Goal: Information Seeking & Learning: Find specific fact

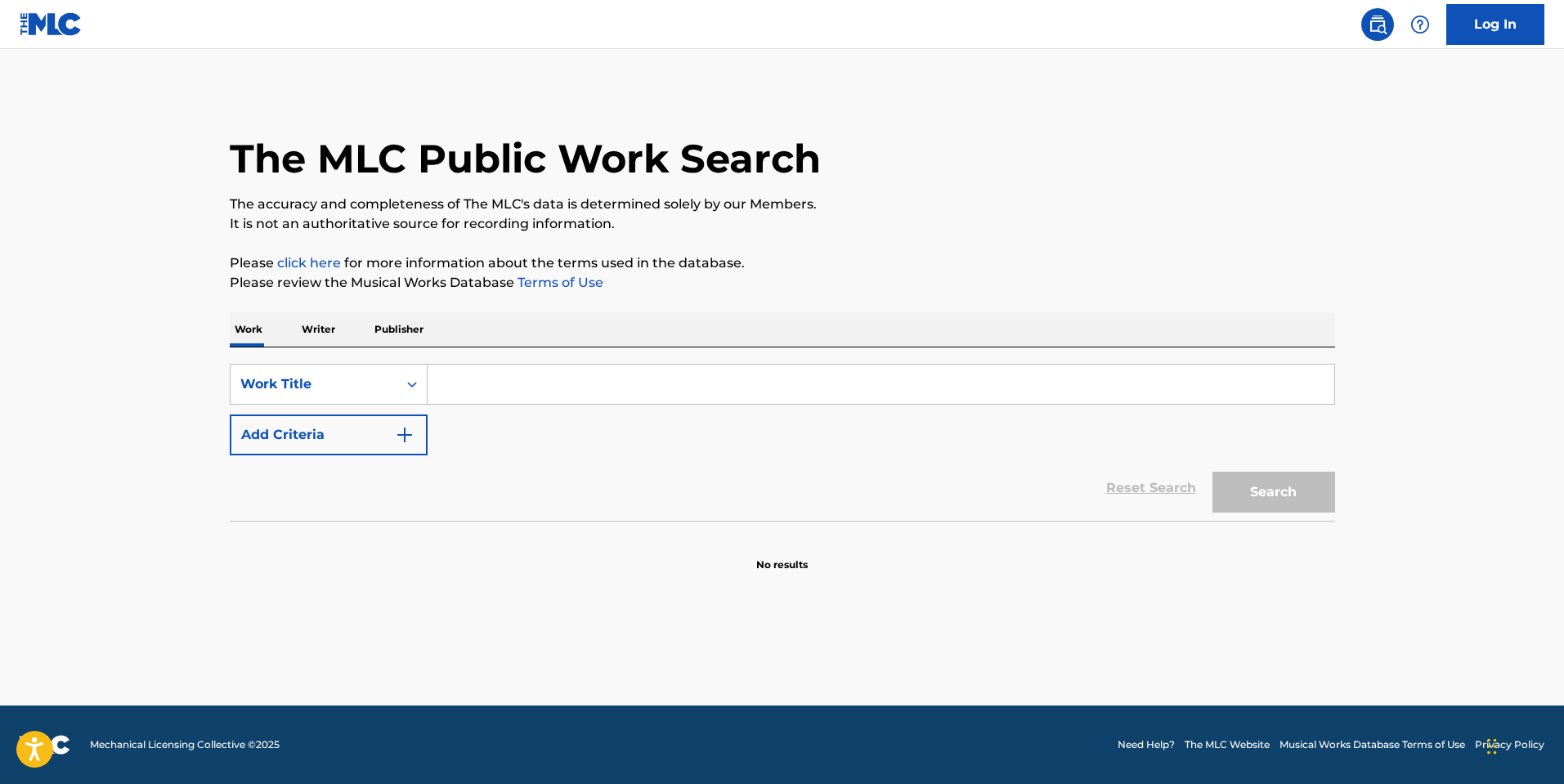
click at [1061, 375] on input "Search Form" at bounding box center [881, 384] width 907 height 39
type input "STUCK"
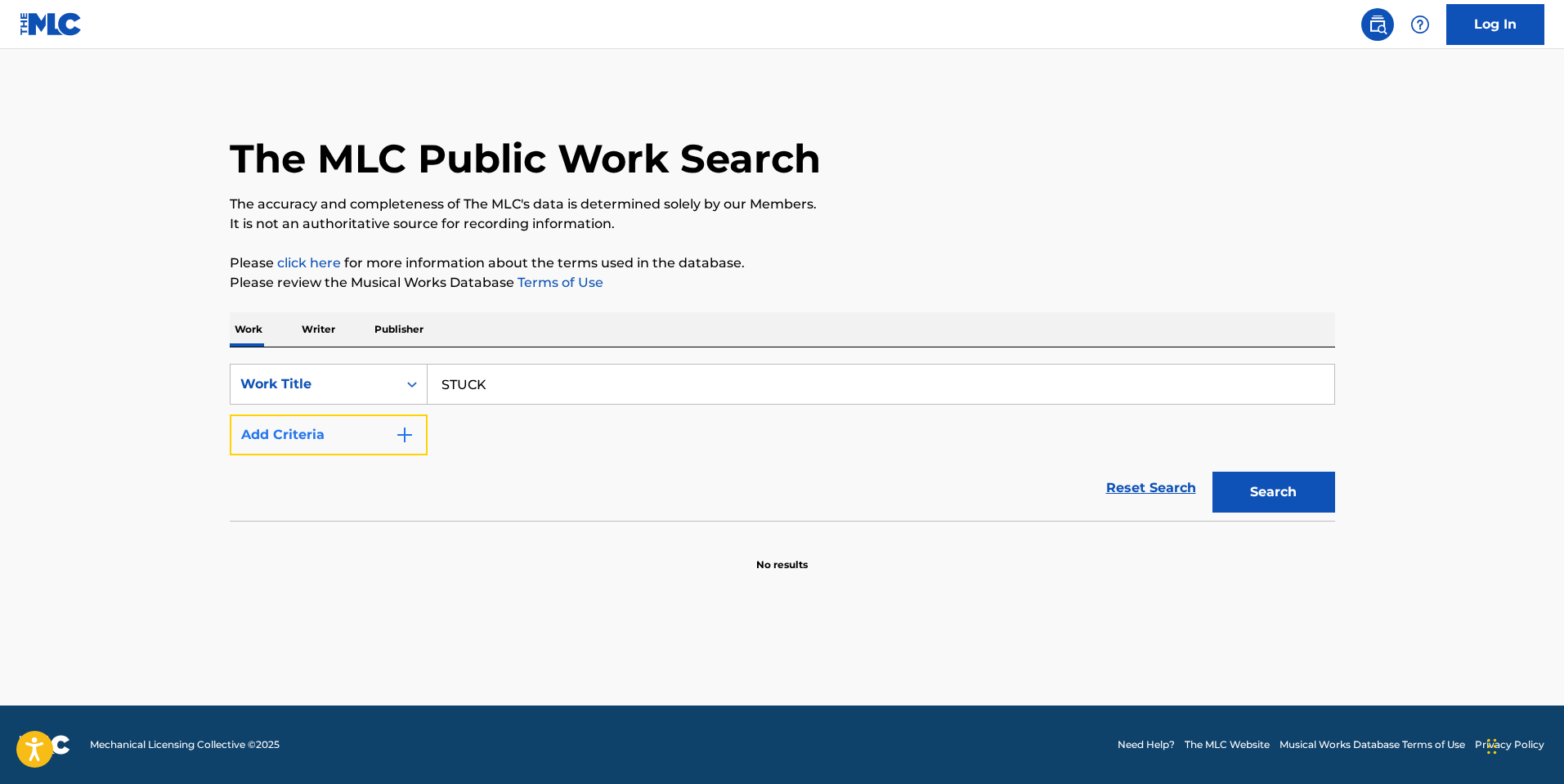
click at [340, 439] on button "Add Criteria" at bounding box center [329, 434] width 198 height 41
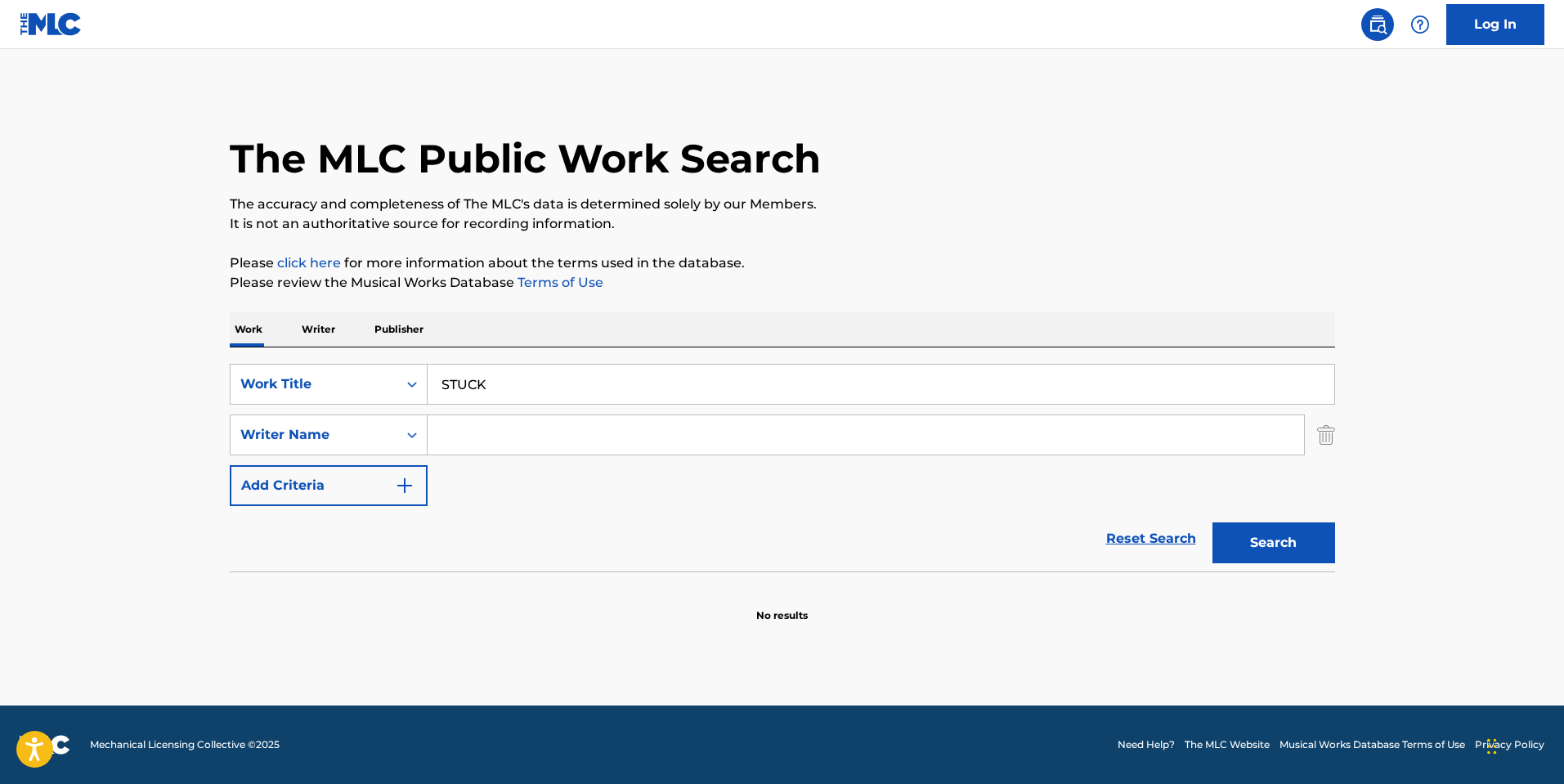
click at [479, 438] on input "Search Form" at bounding box center [866, 434] width 877 height 39
paste input "Zaide"
type input "Zaide"
click at [1213, 522] on button "Search" at bounding box center [1274, 542] width 123 height 41
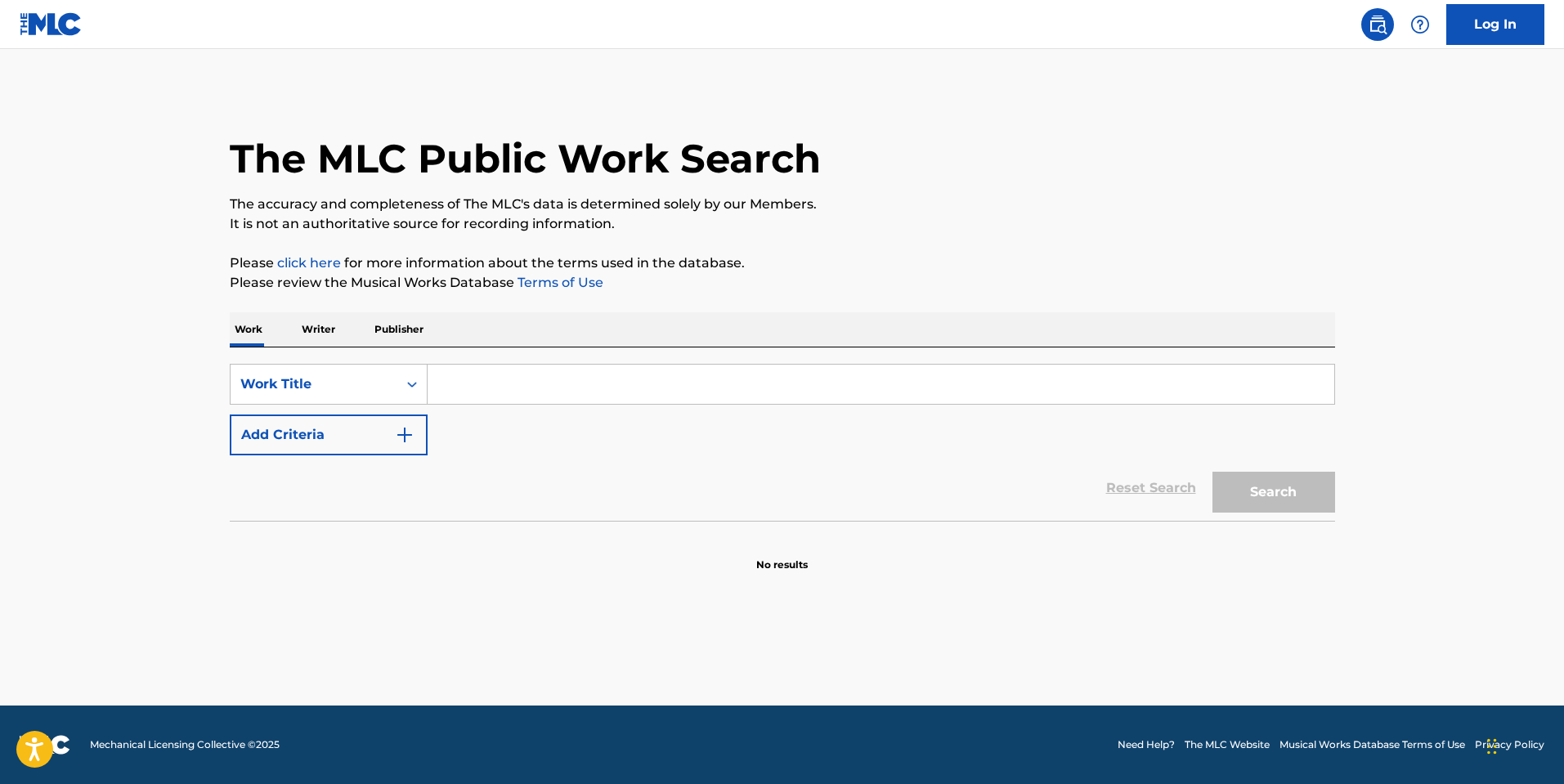
click at [613, 366] on input "Search Form" at bounding box center [881, 384] width 907 height 39
type input "FEVER"
drag, startPoint x: 255, startPoint y: 456, endPoint x: 270, endPoint y: 452, distance: 15.5
click at [254, 456] on div "Reset Search Search" at bounding box center [782, 488] width 1106 height 66
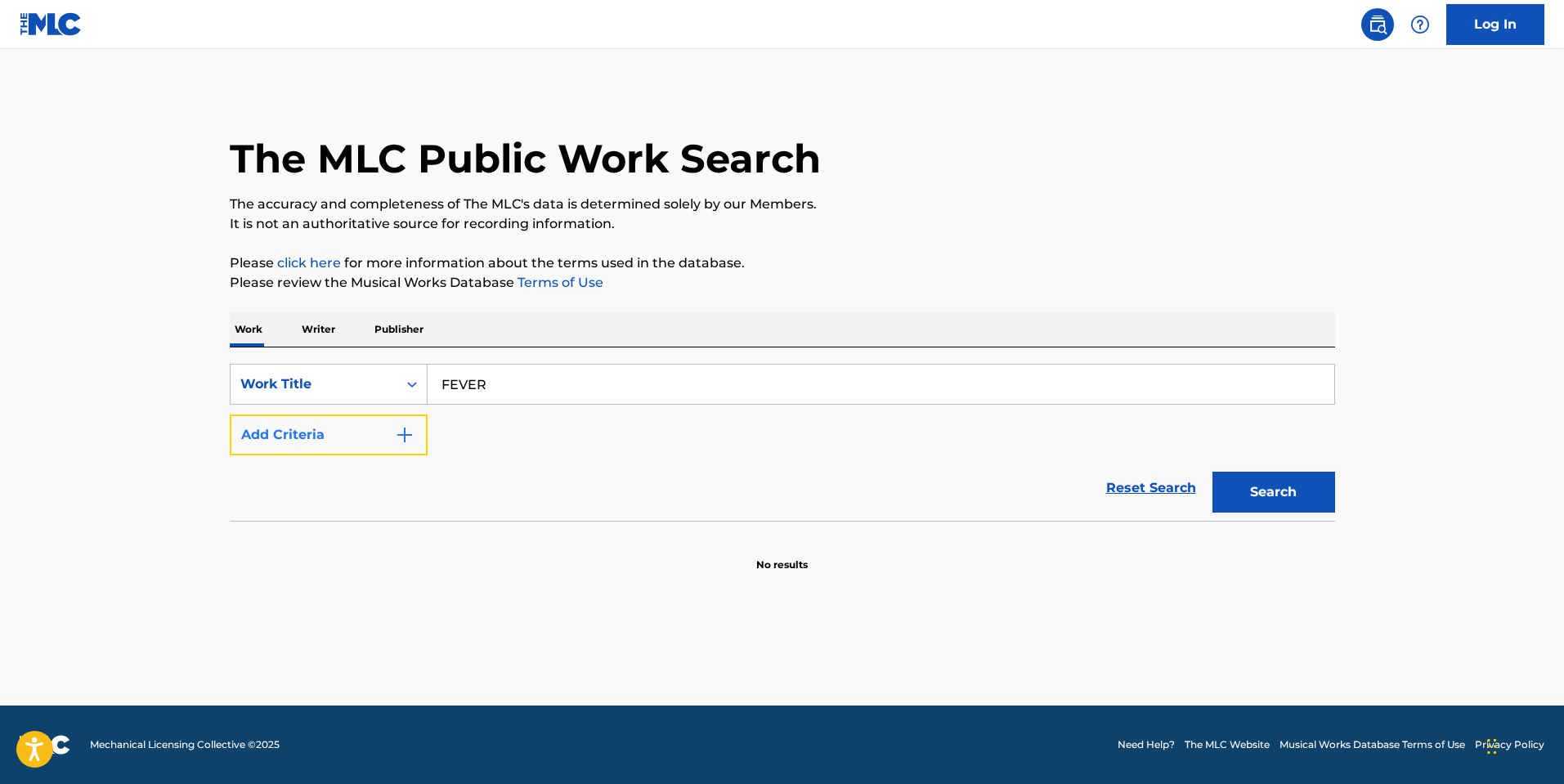
click at [287, 447] on button "Add Criteria" at bounding box center [329, 434] width 198 height 41
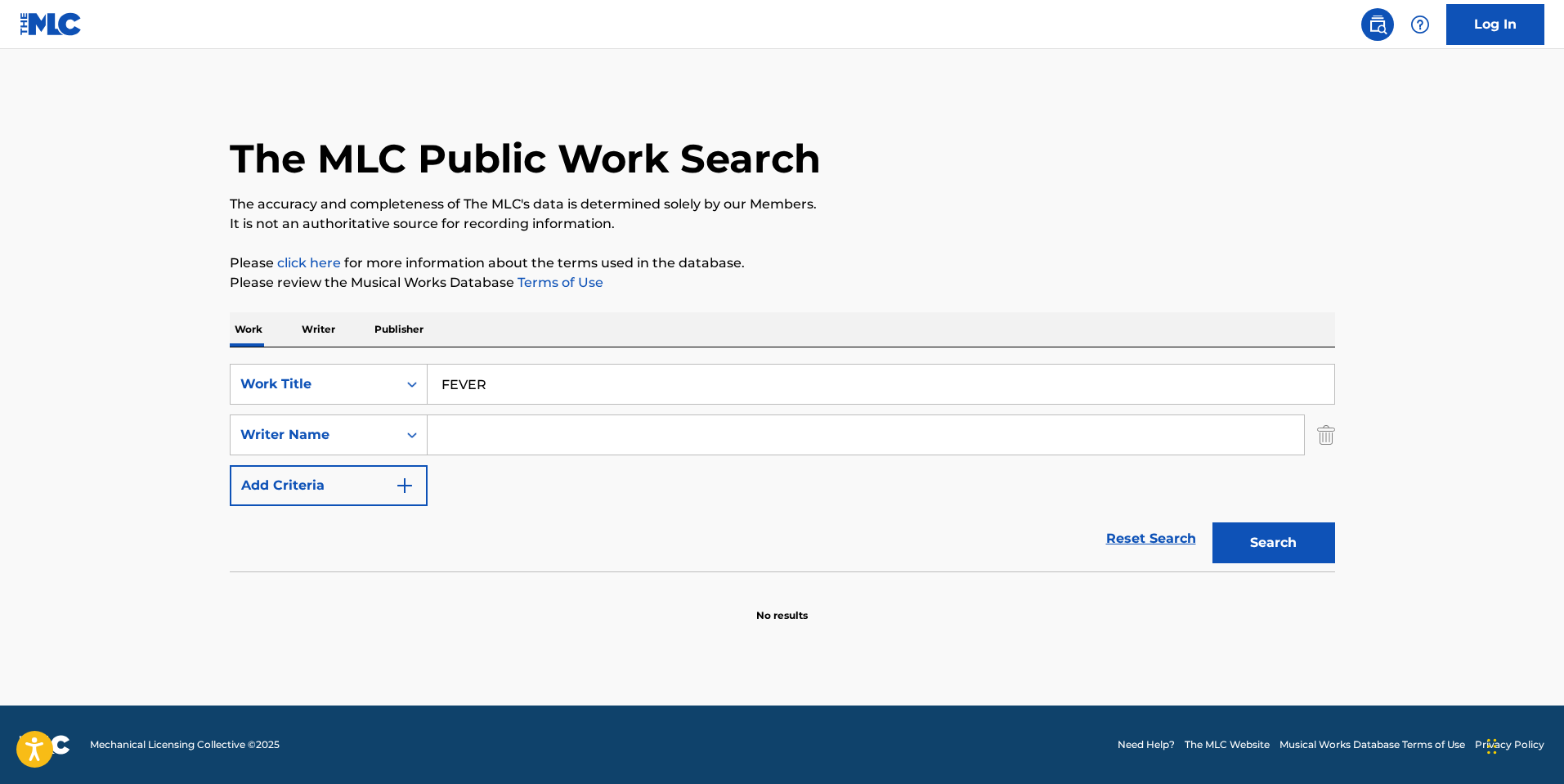
click at [491, 439] on input "Search Form" at bounding box center [866, 434] width 877 height 39
paste input "Lonbay"
type input "Lonbay"
click at [1267, 536] on button "Search" at bounding box center [1274, 542] width 123 height 41
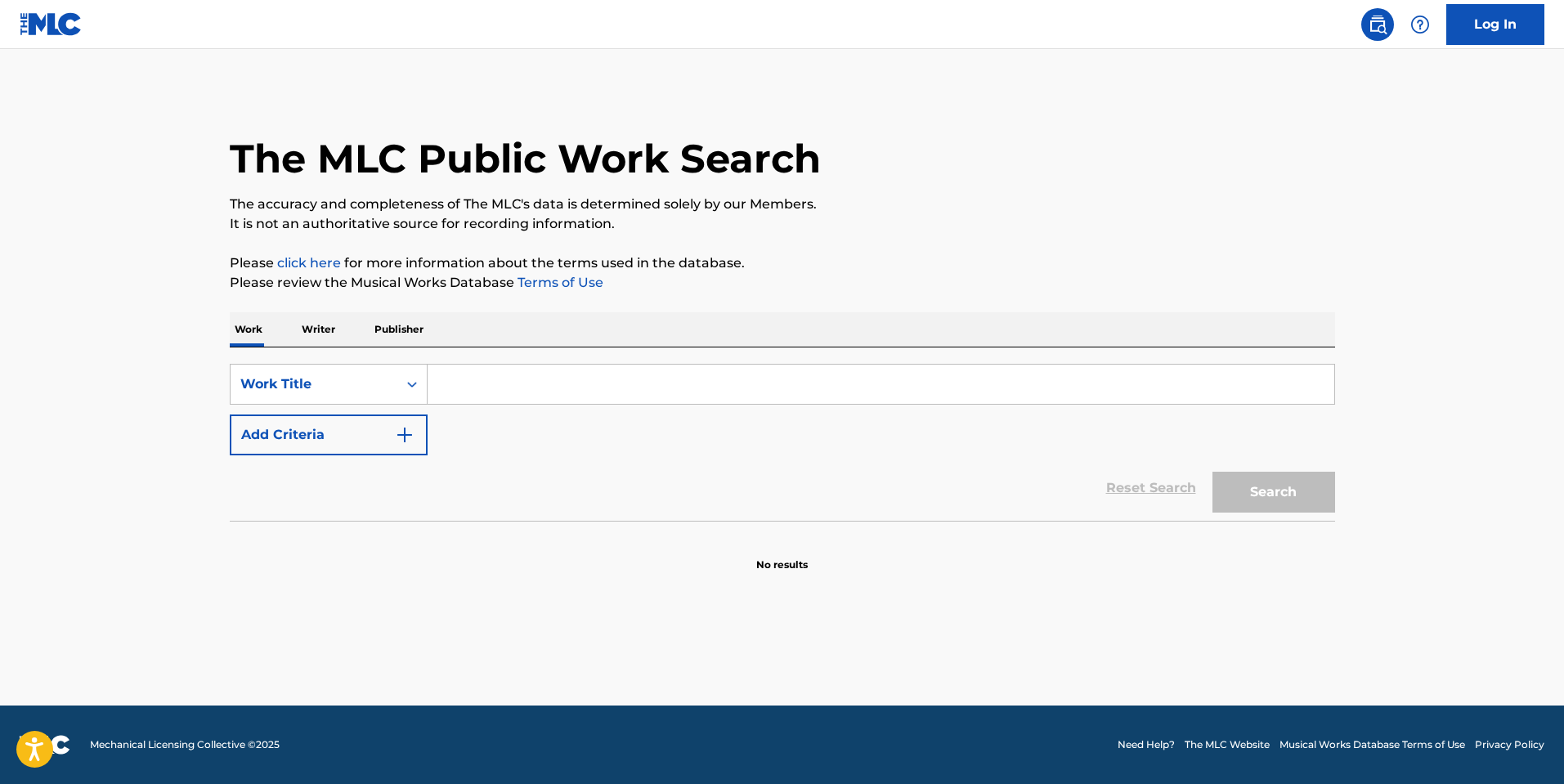
click at [595, 369] on input "Search Form" at bounding box center [881, 384] width 907 height 39
paste input "TRYNAGET2YOU"
type input "TRYNAGET2YOU"
click at [1270, 484] on button "Search" at bounding box center [1274, 492] width 123 height 41
click at [647, 365] on input "Search Form" at bounding box center [881, 384] width 907 height 39
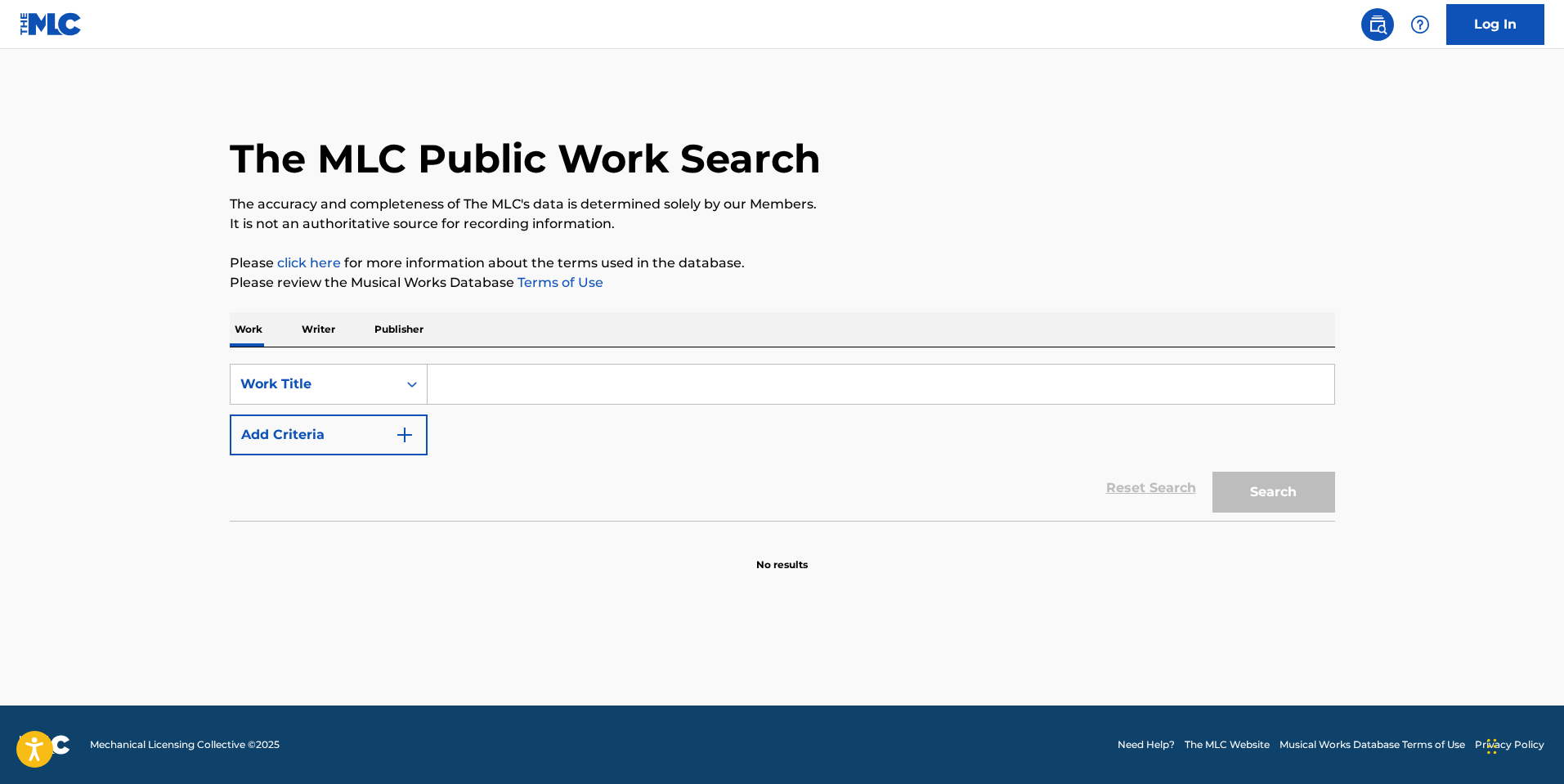
paste input "Алексей Матов - Солдат"
type input "Алексей Матов - Солдат"
click at [1318, 480] on button "Search" at bounding box center [1274, 492] width 123 height 41
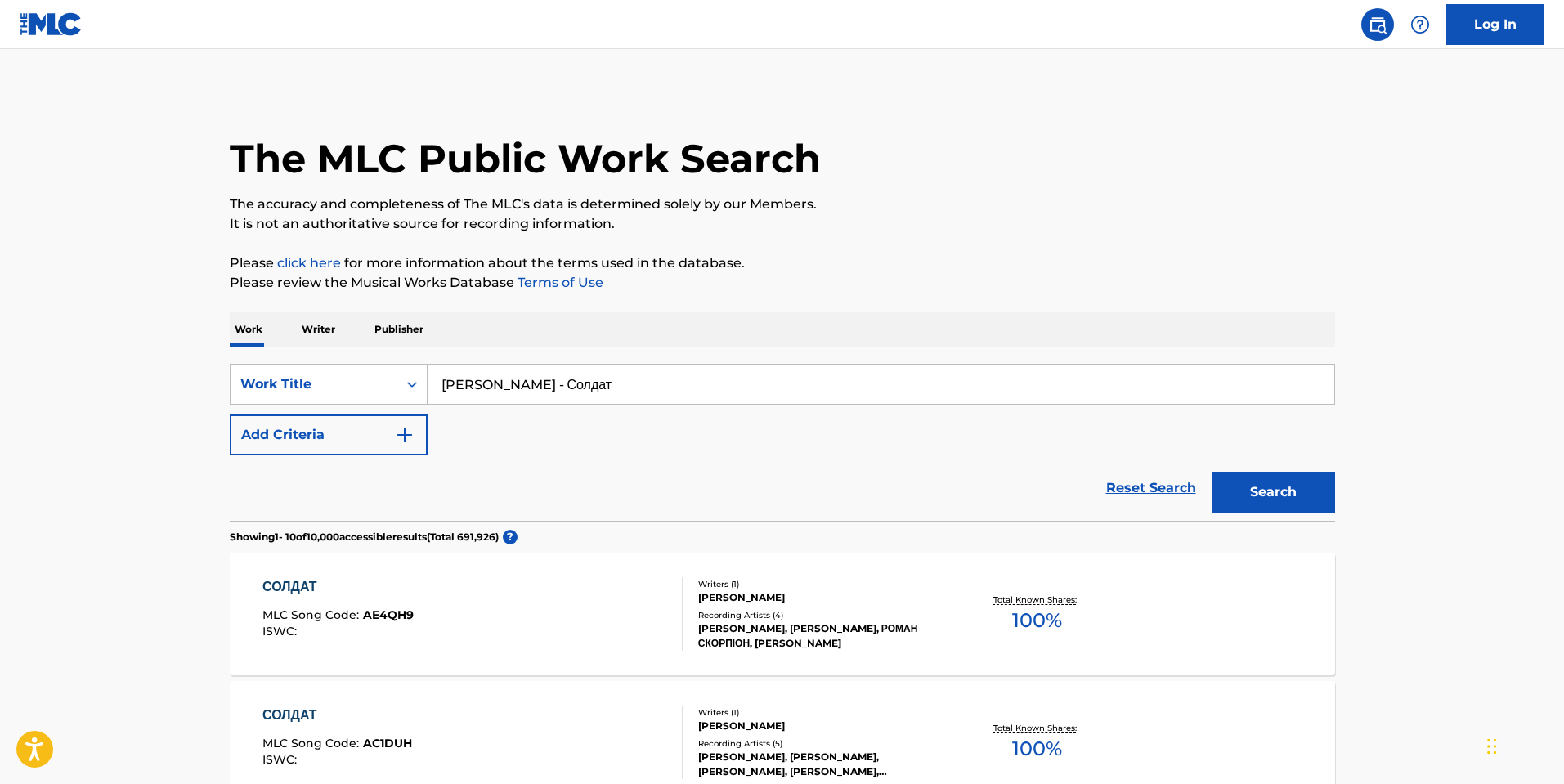
click at [792, 648] on div "РОМАН СКОРПІОН, РОМАН СКОРПІОН, РОМАН СКОРПІОН, РОМАН СКОРПІОН" at bounding box center [822, 636] width 247 height 30
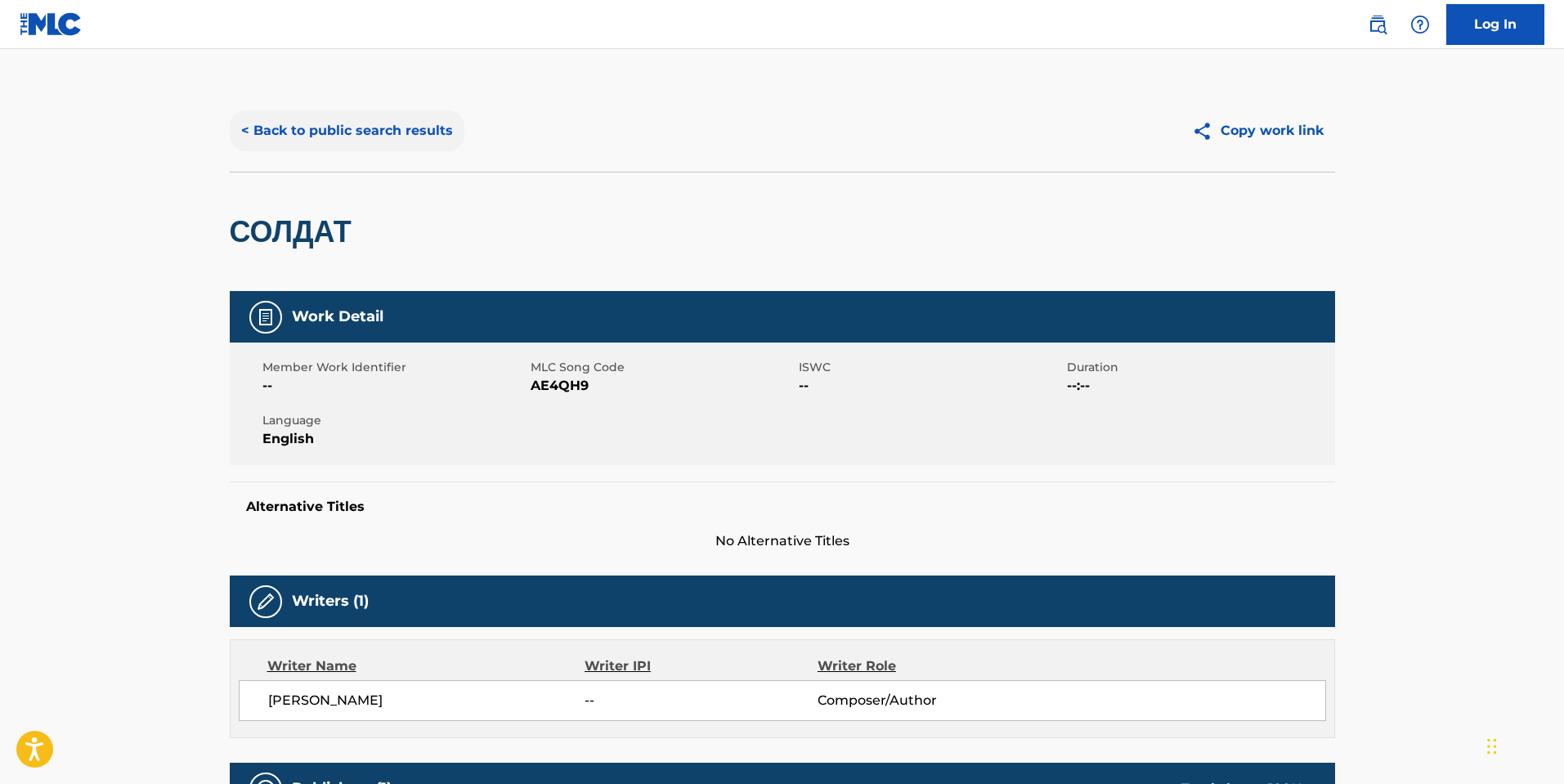
click at [301, 120] on button "< Back to public search results" at bounding box center [347, 131] width 235 height 41
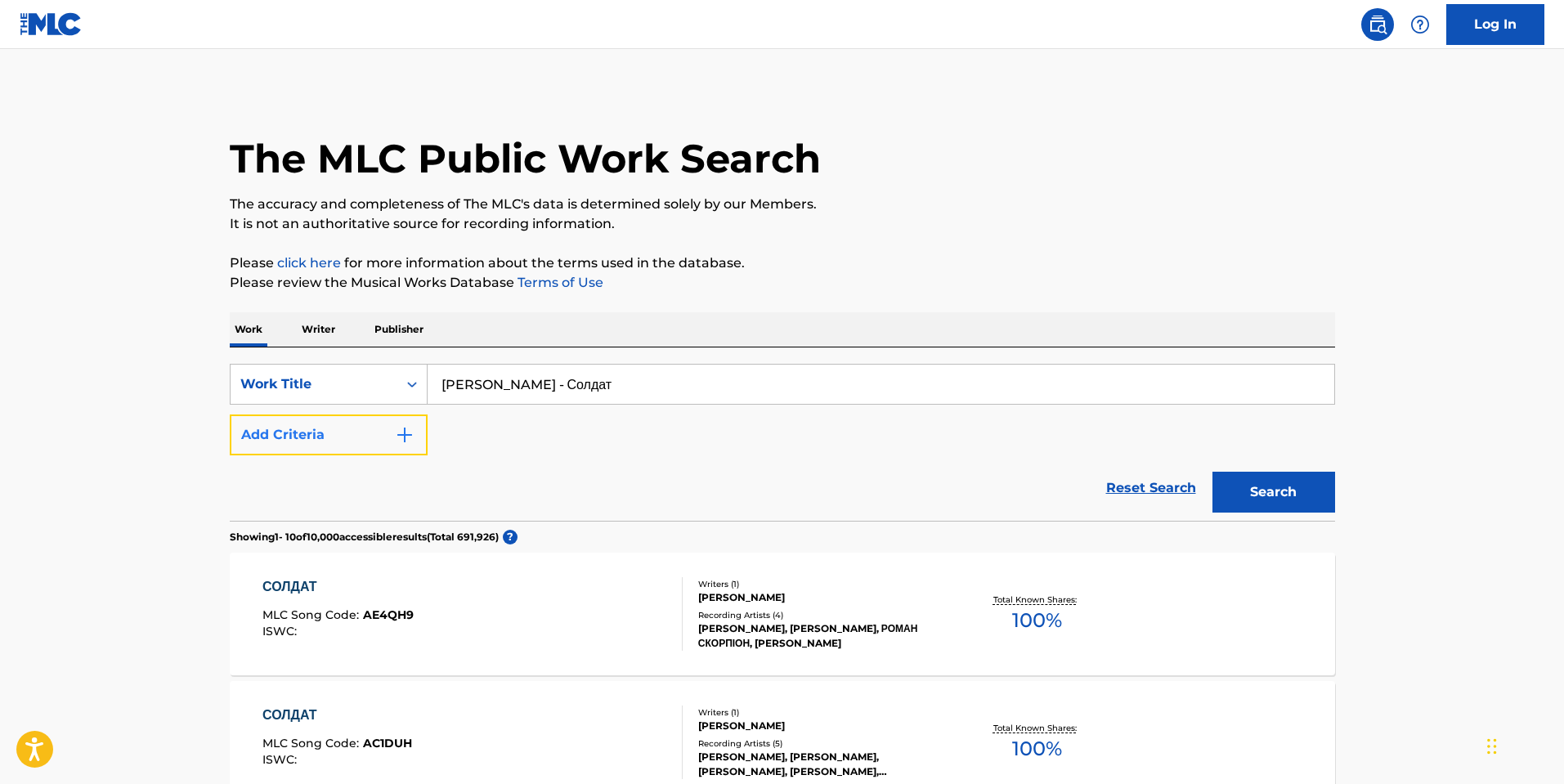
click at [278, 454] on button "Add Criteria" at bounding box center [329, 434] width 198 height 41
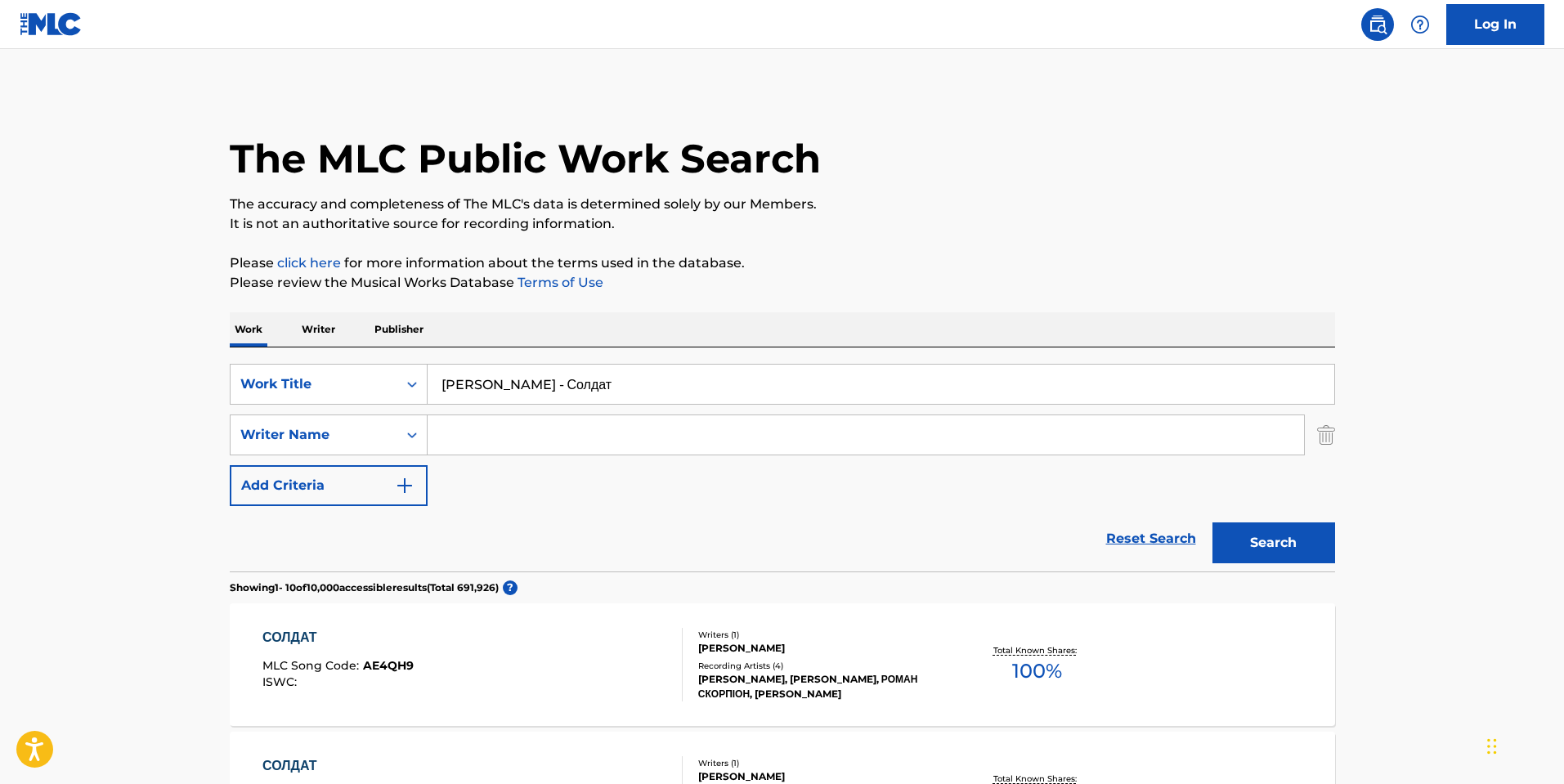
click at [516, 420] on input "Search Form" at bounding box center [866, 434] width 877 height 39
drag, startPoint x: 554, startPoint y: 385, endPoint x: 347, endPoint y: 381, distance: 207.0
click at [347, 381] on div "SearchWithCriteriae5a72b6a-9e6b-4220-af42-b60f372adc50 Work Title Алексей Матов…" at bounding box center [782, 384] width 1106 height 41
type input "Солдат"
click at [513, 436] on input "Search Form" at bounding box center [866, 434] width 877 height 39
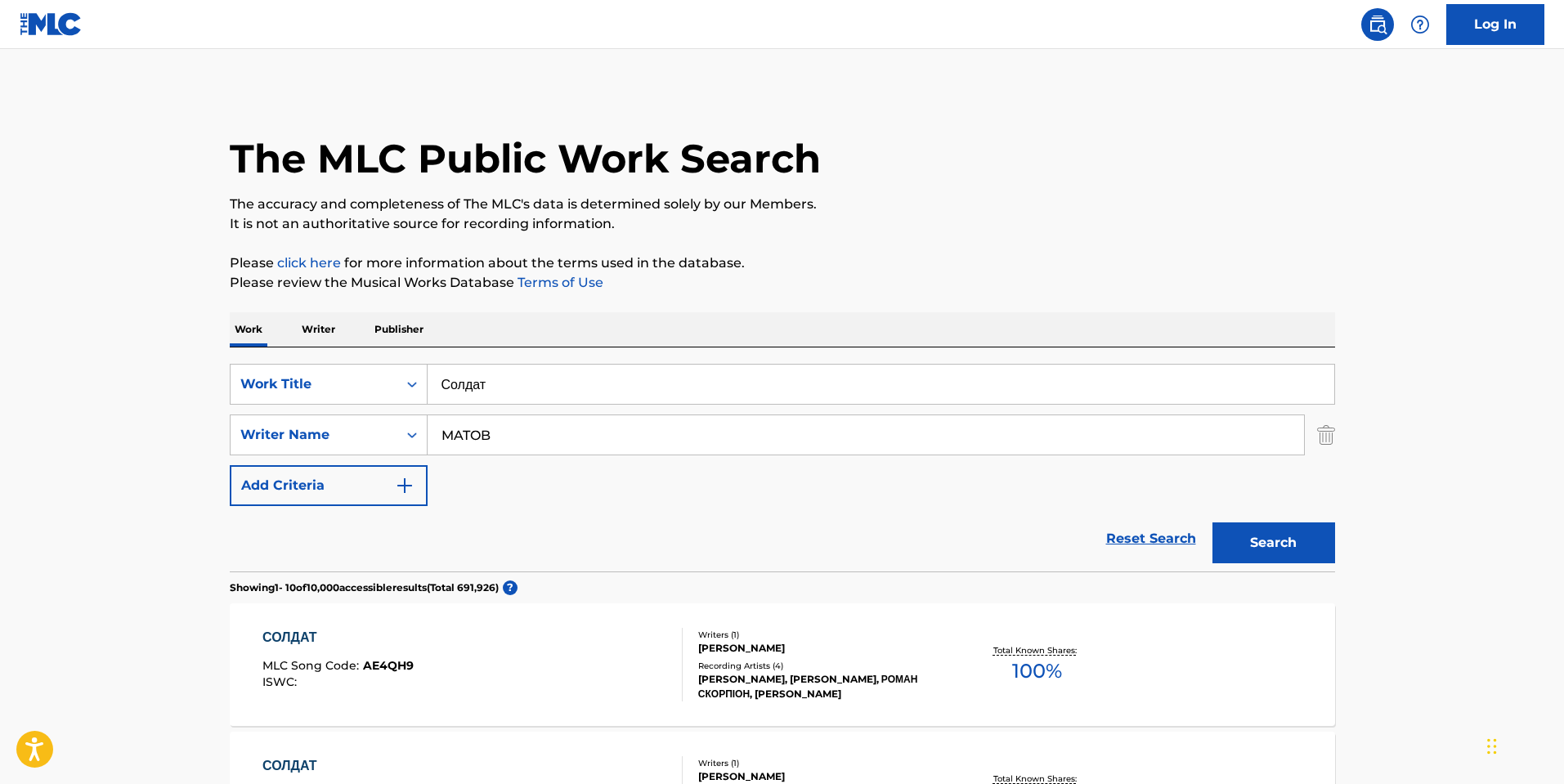
type input "MATOB"
click at [1213, 522] on button "Search" at bounding box center [1274, 542] width 123 height 41
